Goal: Task Accomplishment & Management: Manage account settings

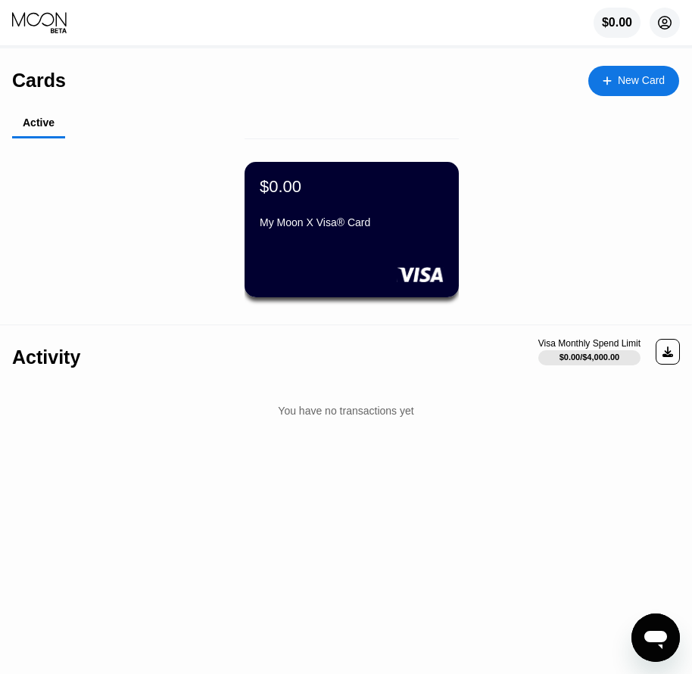
click at [659, 23] on circle at bounding box center [664, 23] width 30 height 30
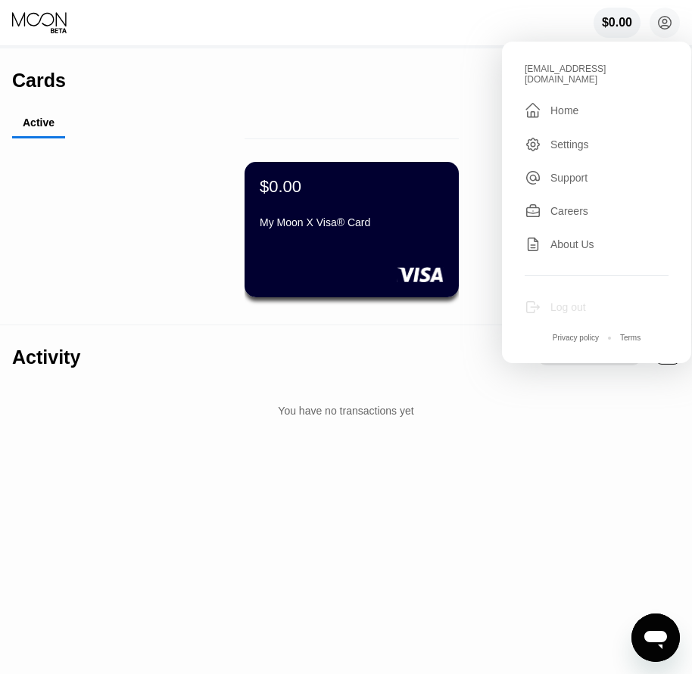
click at [561, 301] on div "Log out" at bounding box center [568, 307] width 36 height 12
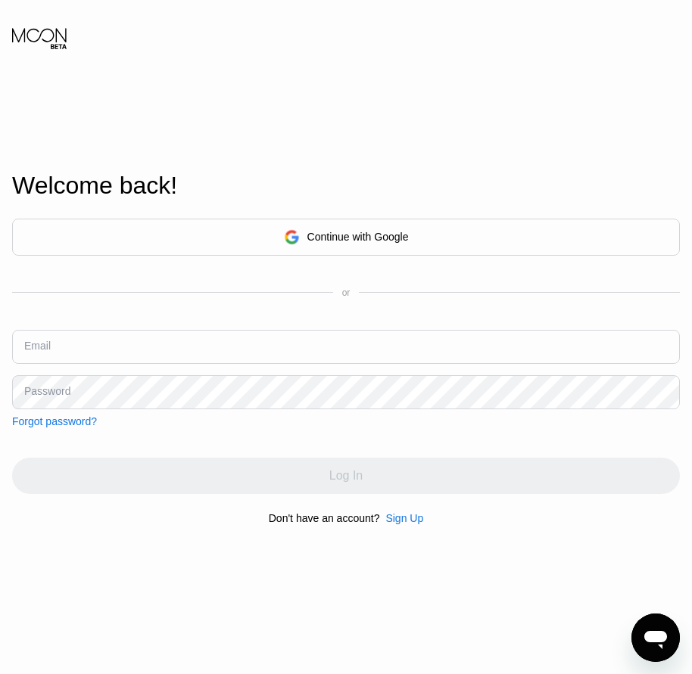
click at [110, 353] on input "text" at bounding box center [345, 347] width 667 height 34
paste input "[EMAIL_ADDRESS][DOMAIN_NAME]"
type input "[EMAIL_ADDRESS][DOMAIN_NAME]"
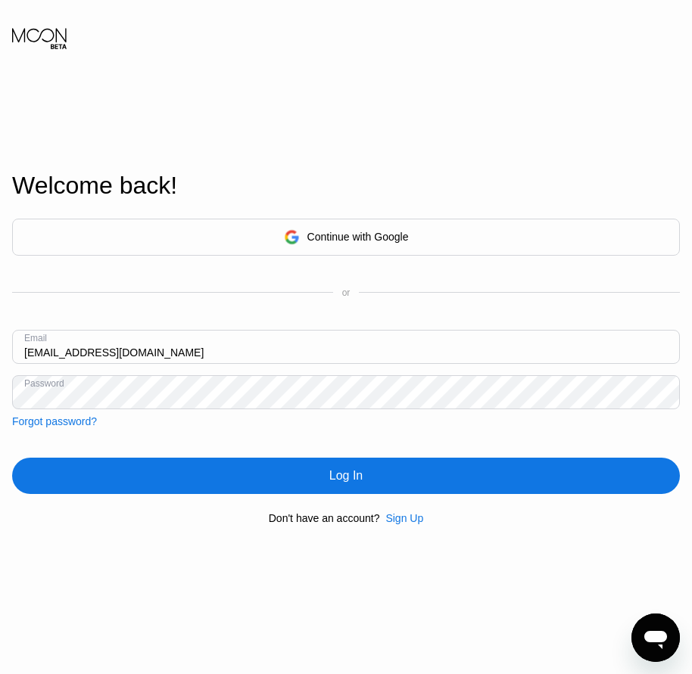
click at [355, 482] on div "Log In" at bounding box center [345, 475] width 33 height 15
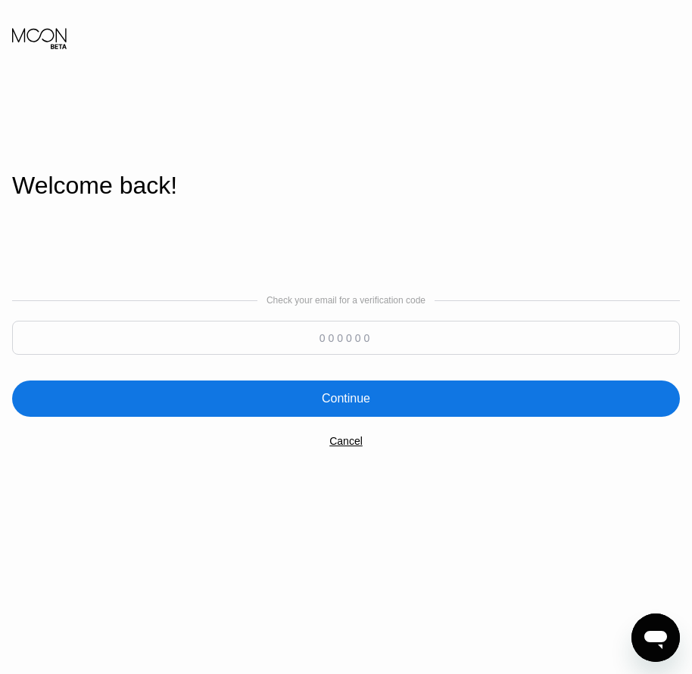
click at [25, 333] on input at bounding box center [345, 338] width 667 height 34
paste input "951267"
type input "951267"
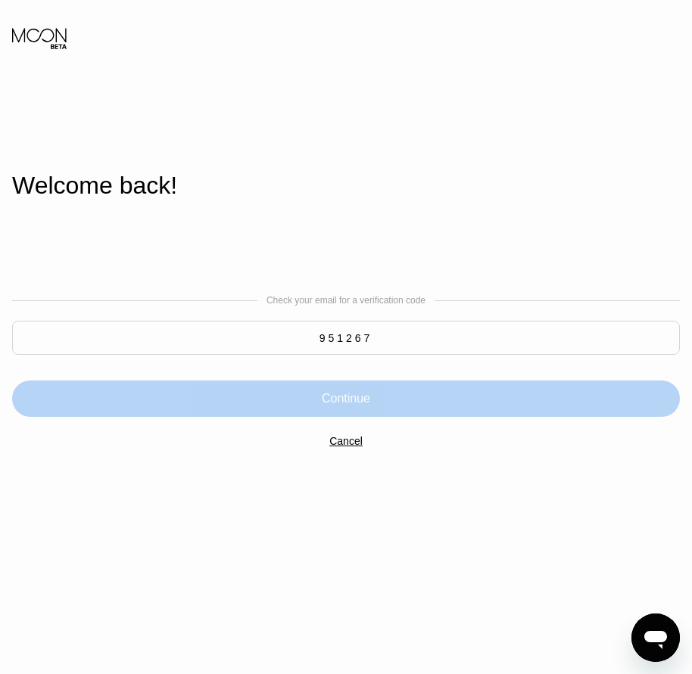
click at [334, 406] on div "Continue" at bounding box center [346, 398] width 48 height 15
